Goal: Book appointment/travel/reservation

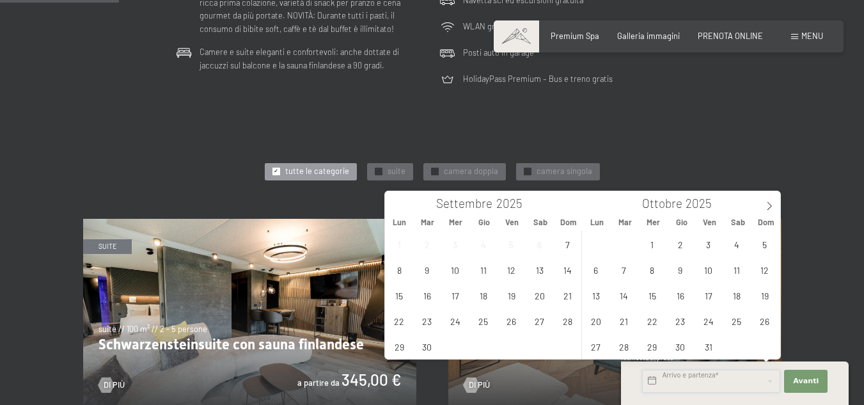
click at [704, 380] on input "text" at bounding box center [711, 380] width 138 height 23
click at [766, 207] on icon at bounding box center [768, 205] width 9 height 9
type input "2026"
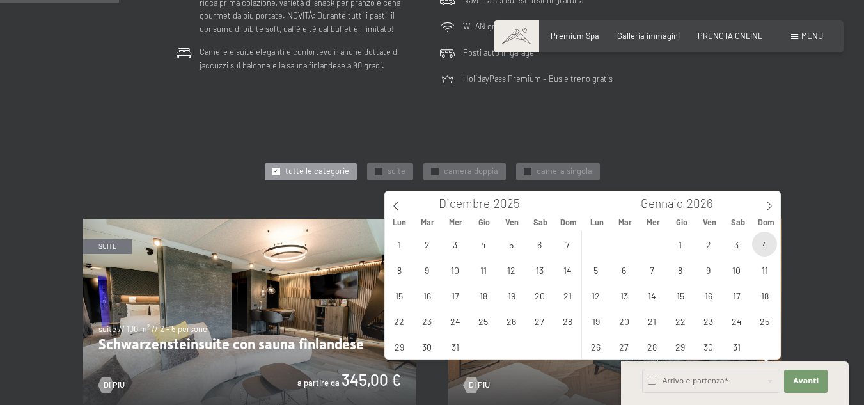
click at [761, 243] on span "4" at bounding box center [764, 243] width 25 height 25
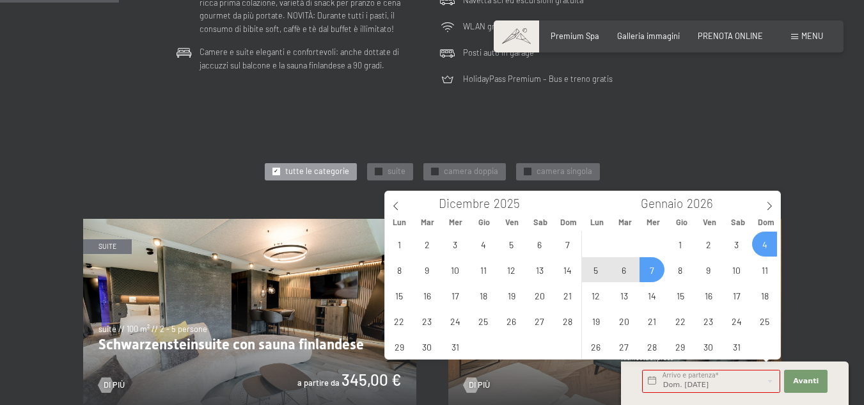
click at [656, 274] on span "7" at bounding box center [651, 269] width 25 height 25
type input "Dom. [DATE] - Mer. [DATE]"
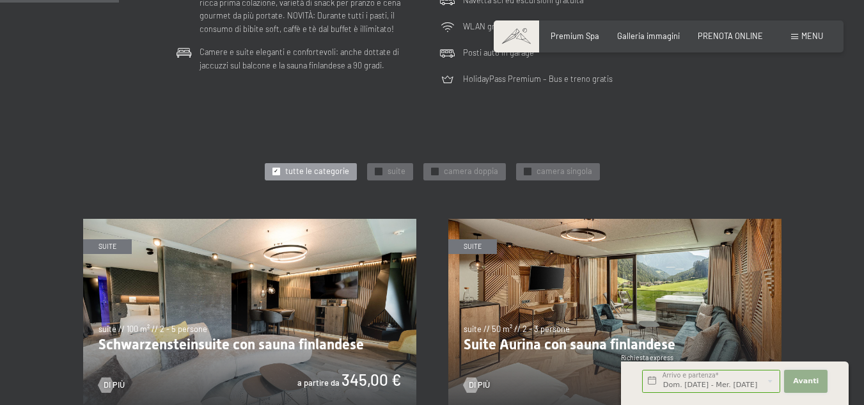
click at [802, 380] on span "Avanti" at bounding box center [806, 381] width 26 height 10
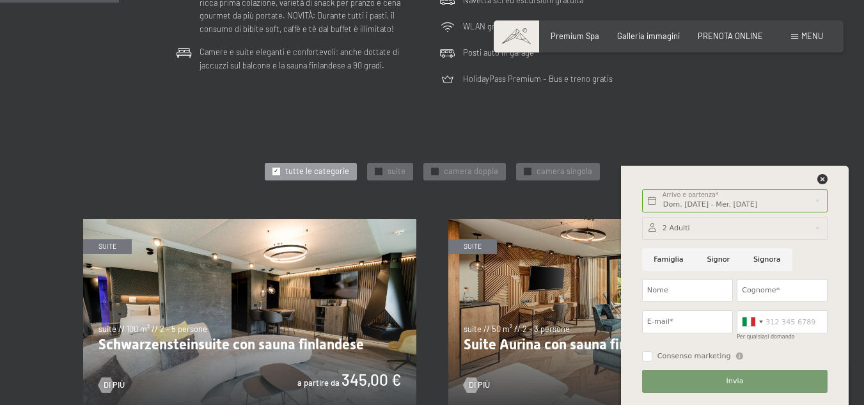
click at [822, 182] on icon at bounding box center [822, 179] width 10 height 10
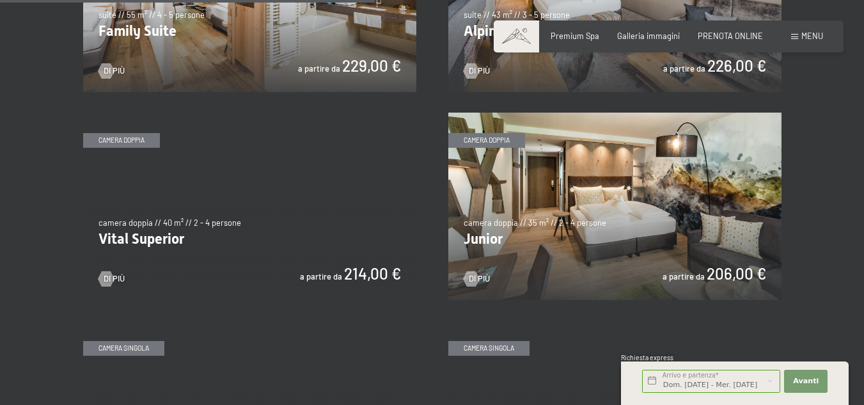
scroll to position [1431, 0]
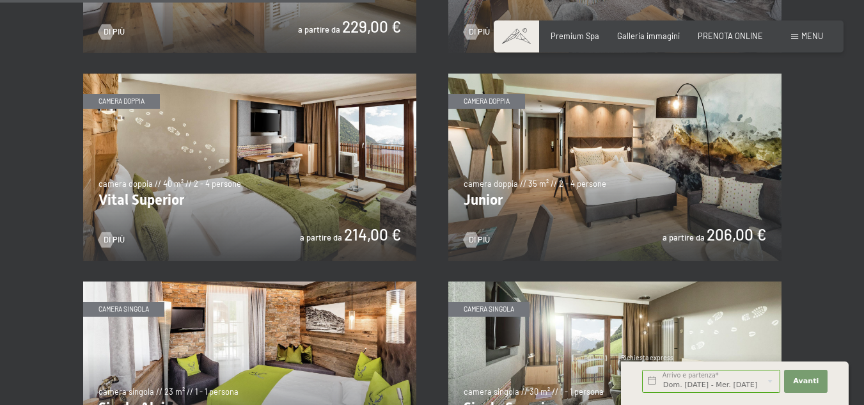
click at [589, 133] on img at bounding box center [614, 167] width 333 height 187
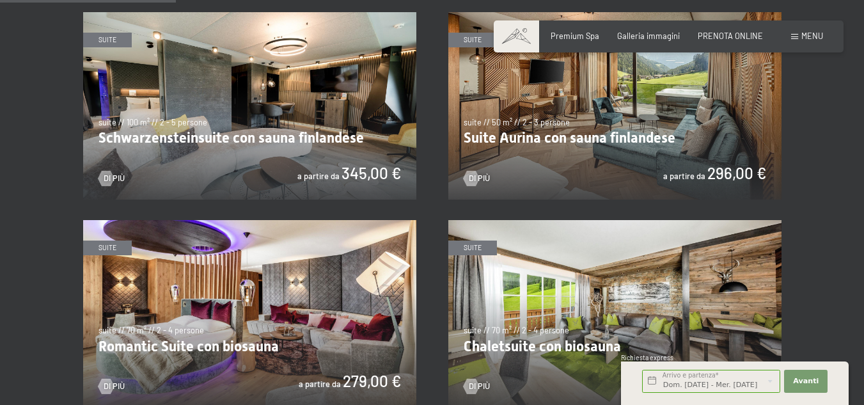
scroll to position [676, 0]
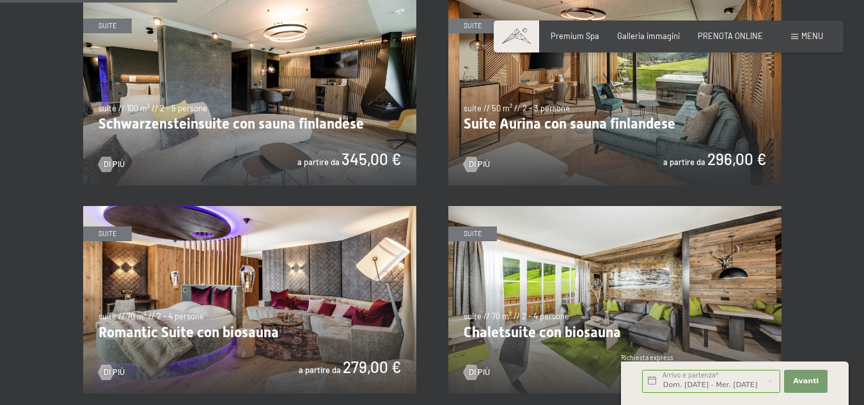
click at [261, 78] on img at bounding box center [249, 91] width 333 height 187
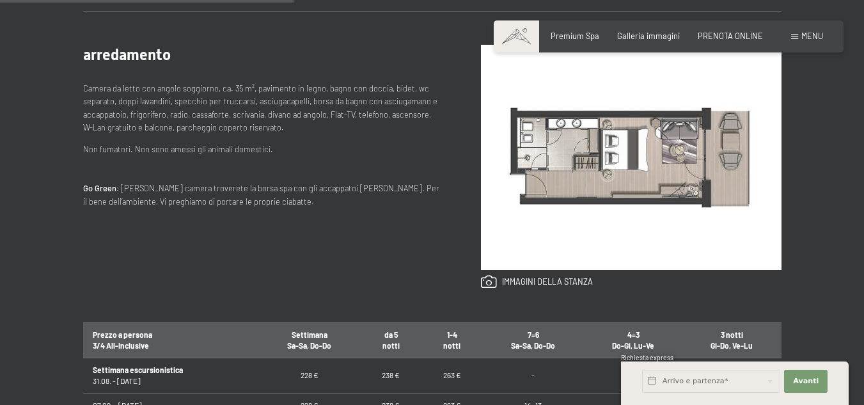
scroll to position [505, 0]
click at [497, 281] on link at bounding box center [537, 281] width 112 height 14
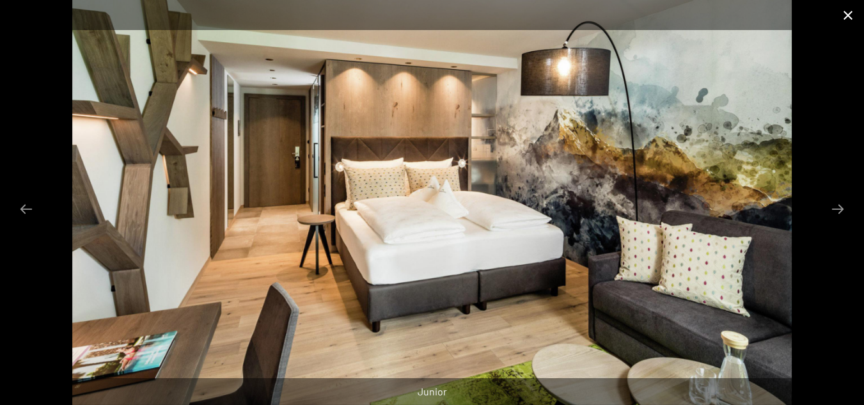
click at [844, 18] on button "Close gallery" at bounding box center [848, 15] width 32 height 30
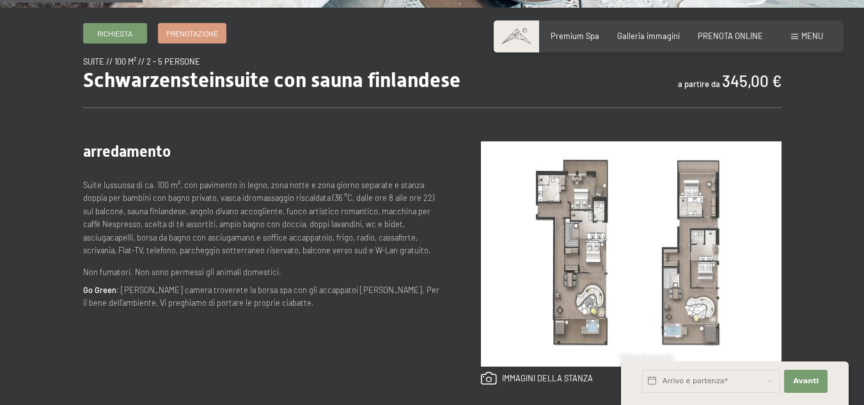
scroll to position [446, 0]
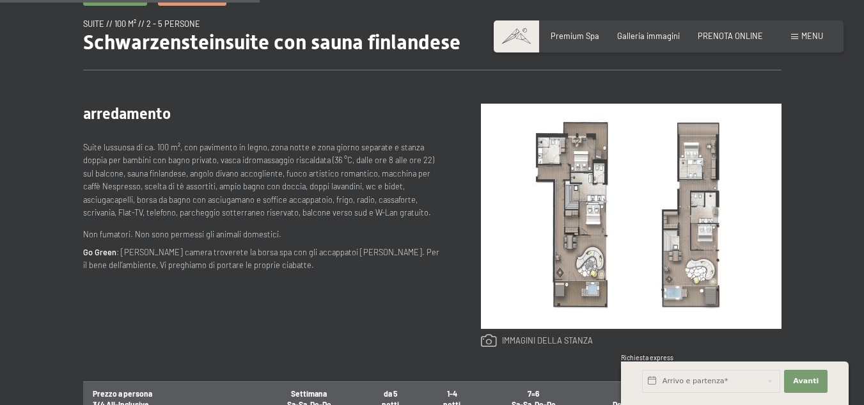
click at [515, 336] on link at bounding box center [537, 341] width 112 height 14
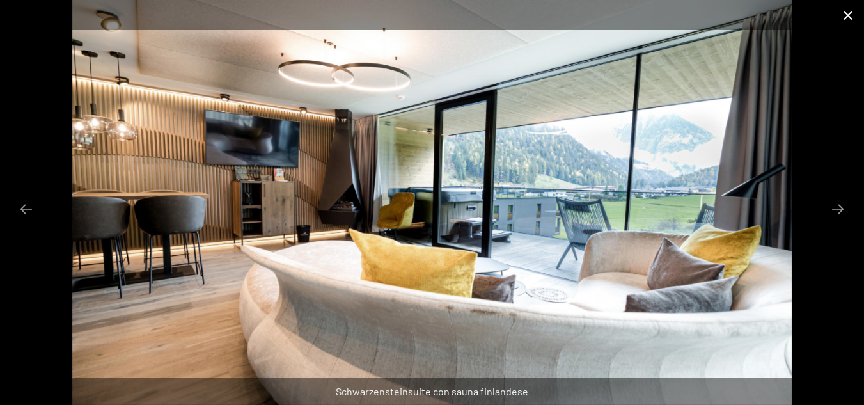
click at [846, 16] on button "Close gallery" at bounding box center [848, 15] width 32 height 30
